Goal: Find specific page/section: Find specific page/section

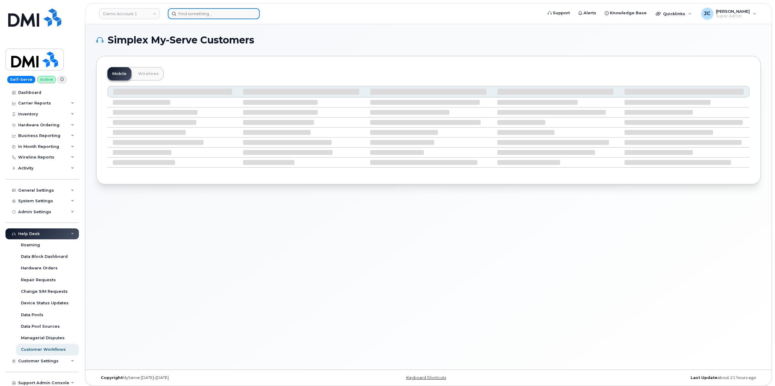
click at [200, 14] on input at bounding box center [214, 13] width 92 height 11
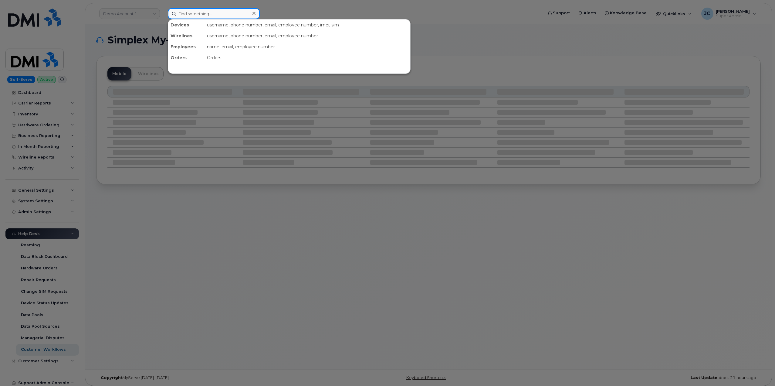
paste input "361.385.0464"
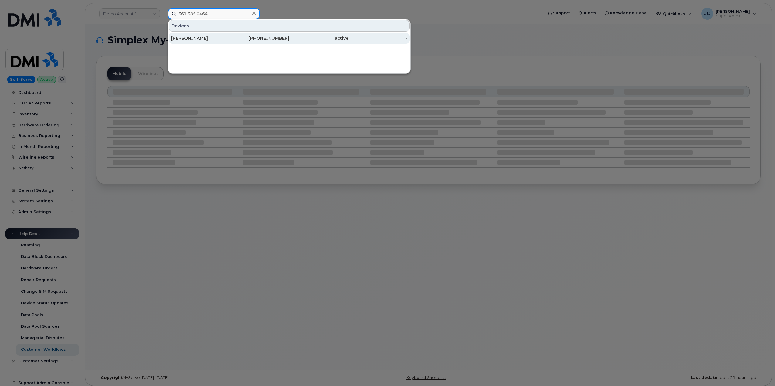
type input "361.385.0464"
click at [235, 39] on div "361-385-0464" at bounding box center [259, 38] width 59 height 6
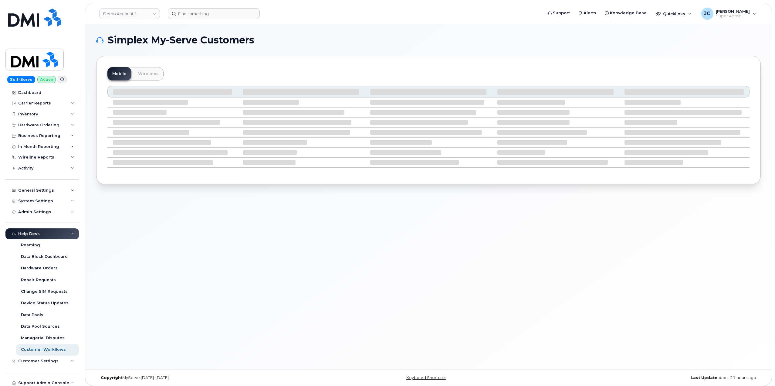
drag, startPoint x: 207, startPoint y: 19, endPoint x: 206, endPoint y: 14, distance: 4.9
click at [207, 18] on header "Demo Account 1 Support Alerts Knowledge Base Quicklinks Suspend / Cancel Device…" at bounding box center [428, 13] width 687 height 21
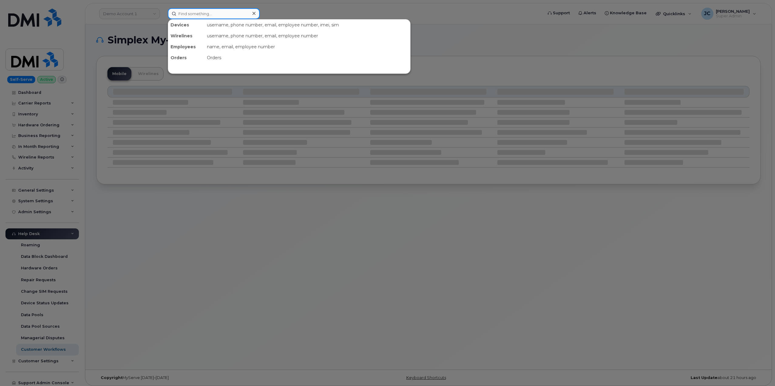
click at [206, 14] on input at bounding box center [214, 13] width 92 height 11
drag, startPoint x: 191, startPoint y: 14, endPoint x: 202, endPoint y: 14, distance: 10.6
click at [202, 14] on input "jason ouelett" at bounding box center [214, 13] width 92 height 11
drag, startPoint x: 208, startPoint y: 14, endPoint x: 211, endPoint y: 15, distance: 3.2
click at [208, 15] on input "jason ouelett" at bounding box center [214, 13] width 92 height 11
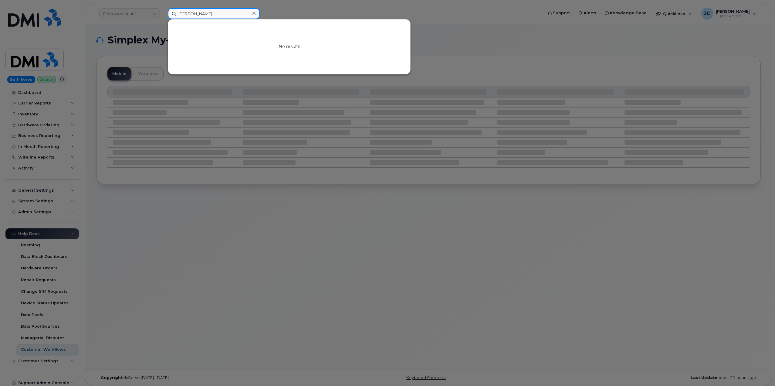
drag, startPoint x: 211, startPoint y: 15, endPoint x: 190, endPoint y: 18, distance: 21.8
click at [190, 18] on input "jason ouelett" at bounding box center [214, 13] width 92 height 11
type input "jason ouelett"
click at [252, 11] on icon at bounding box center [253, 13] width 3 height 5
drag, startPoint x: 235, startPoint y: 14, endPoint x: 176, endPoint y: 19, distance: 59.3
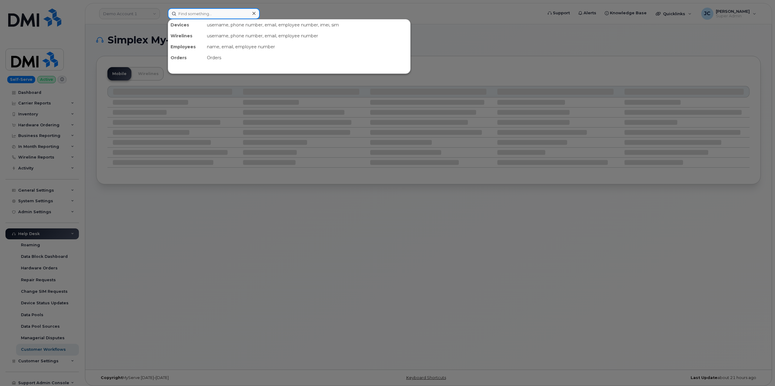
click at [176, 19] on input at bounding box center [214, 13] width 92 height 11
paste input "[PERSON_NAME]"
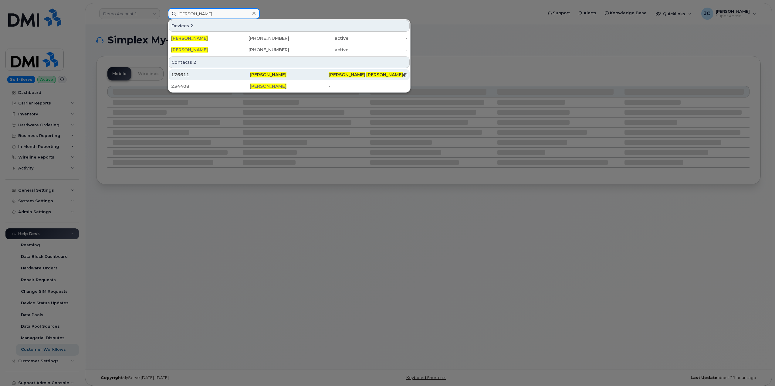
type input "[PERSON_NAME]"
click at [274, 74] on span "[PERSON_NAME]" at bounding box center [268, 74] width 37 height 5
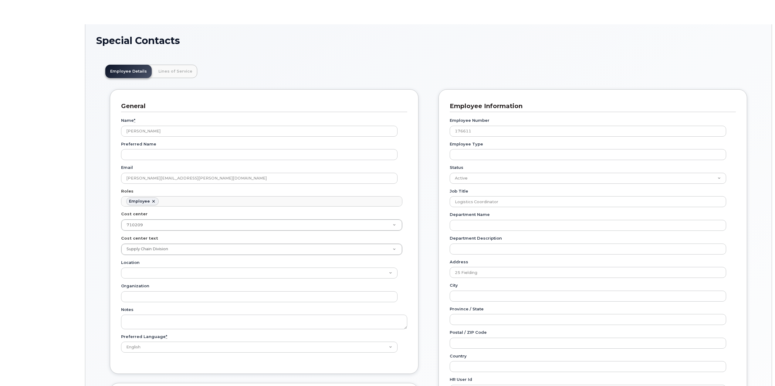
scroll to position [18, 0]
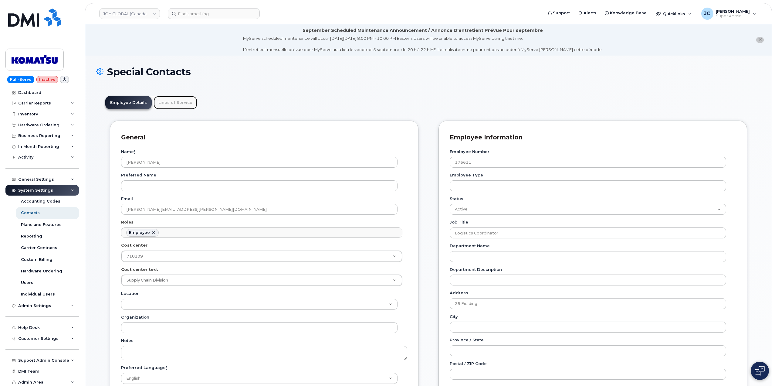
click at [175, 101] on link "Lines of Service" at bounding box center [175, 102] width 44 height 13
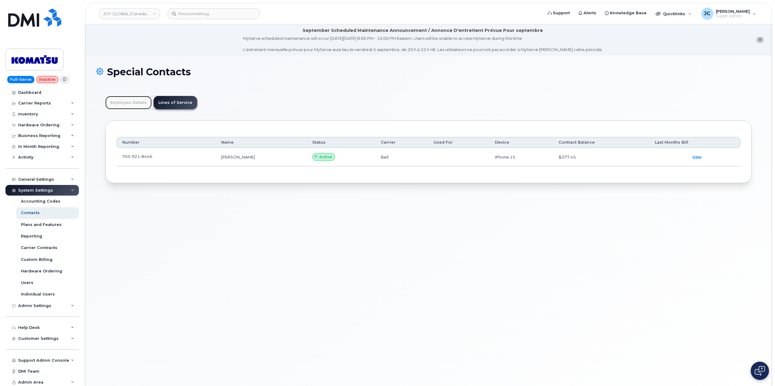
click at [137, 106] on link "Employee Details" at bounding box center [128, 102] width 46 height 13
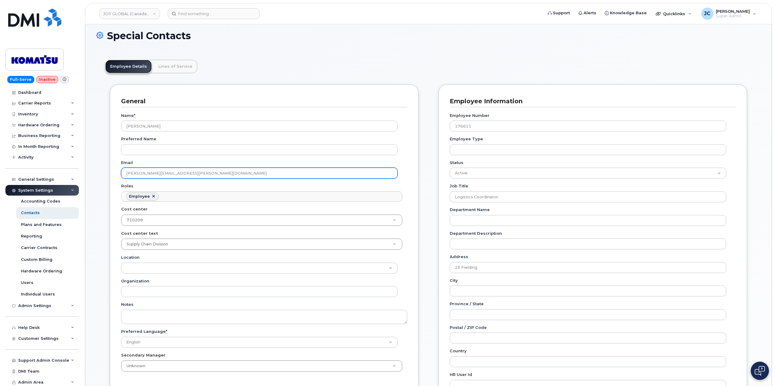
scroll to position [0, 0]
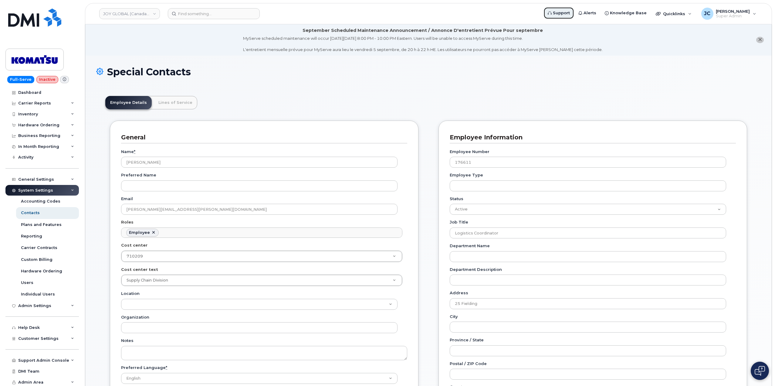
click at [570, 11] on span "Support" at bounding box center [561, 13] width 17 height 6
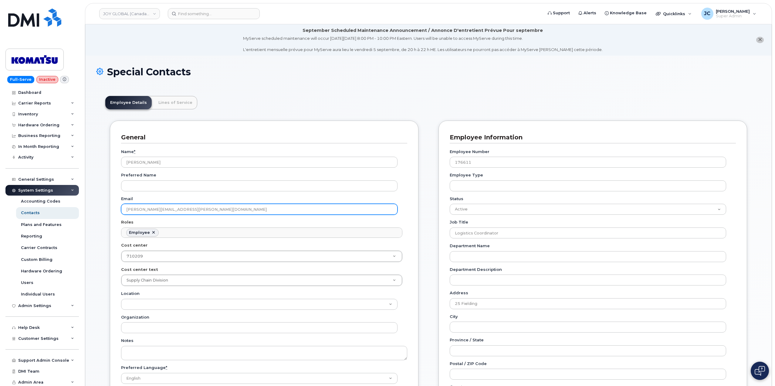
click at [207, 208] on input "[PERSON_NAME][EMAIL_ADDRESS][PERSON_NAME][DOMAIN_NAME]" at bounding box center [259, 209] width 276 height 11
